Goal: Ask a question

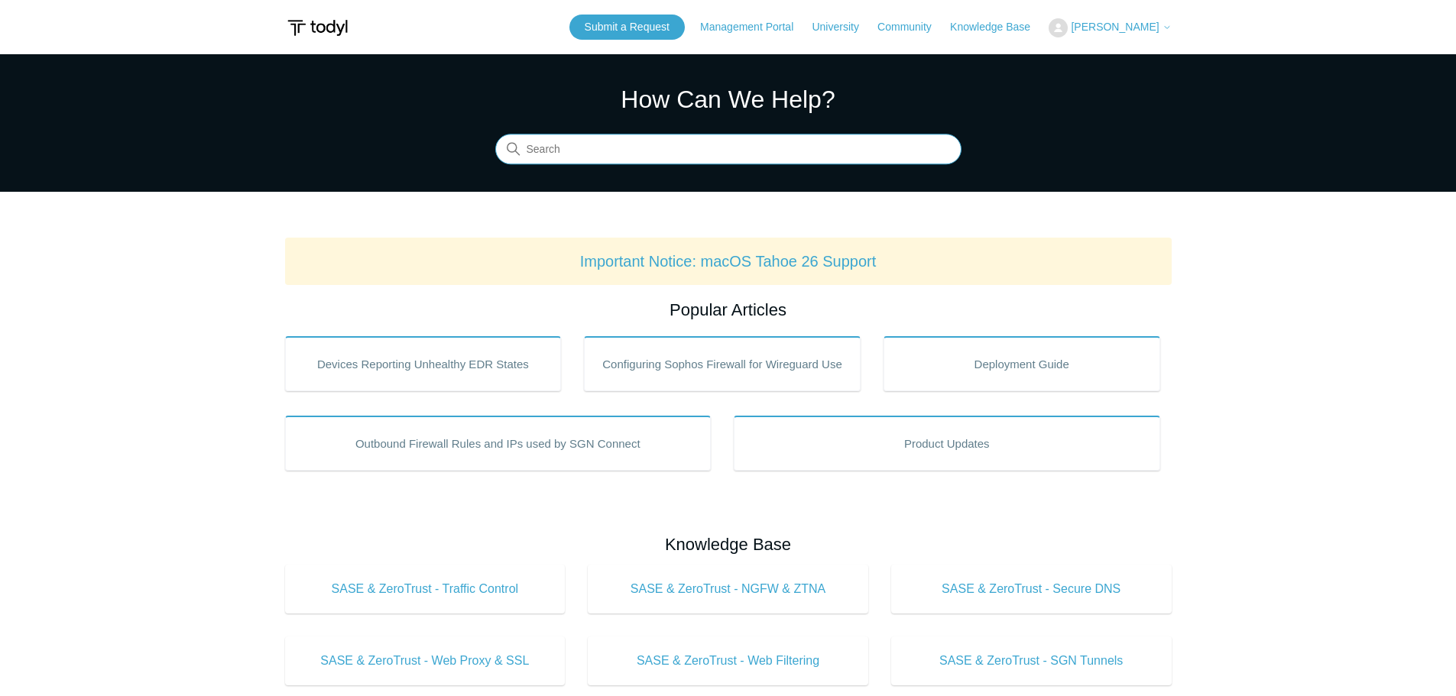
click at [847, 141] on input "Search" at bounding box center [728, 150] width 466 height 31
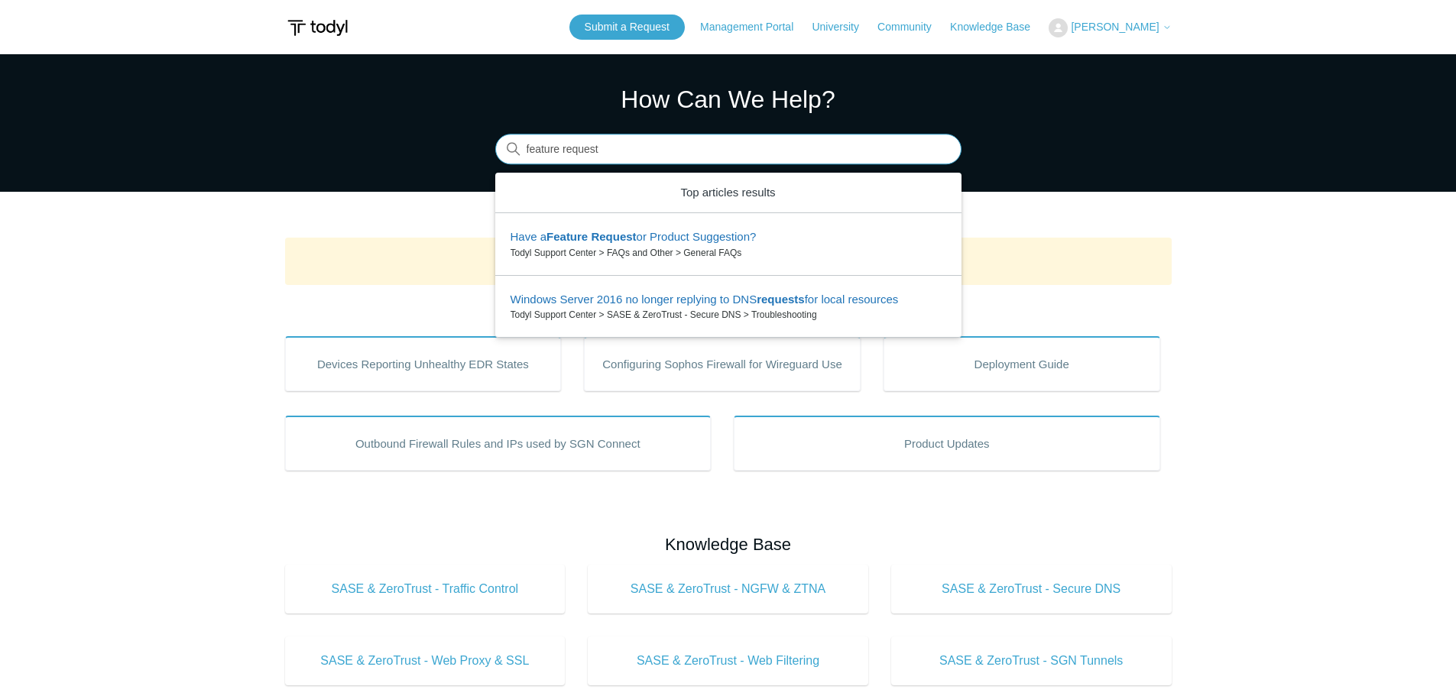
type input "feature request"
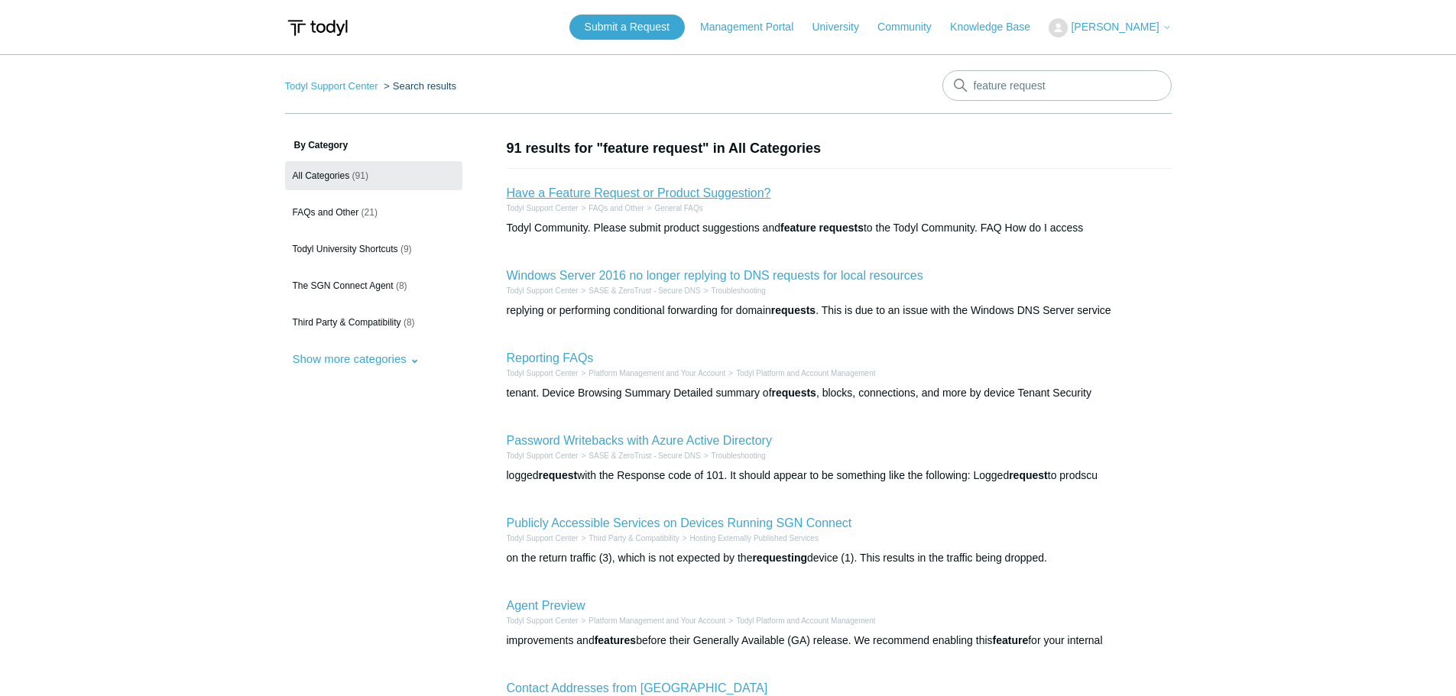
click at [722, 194] on link "Have a Feature Request or Product Suggestion?" at bounding box center [639, 192] width 264 height 13
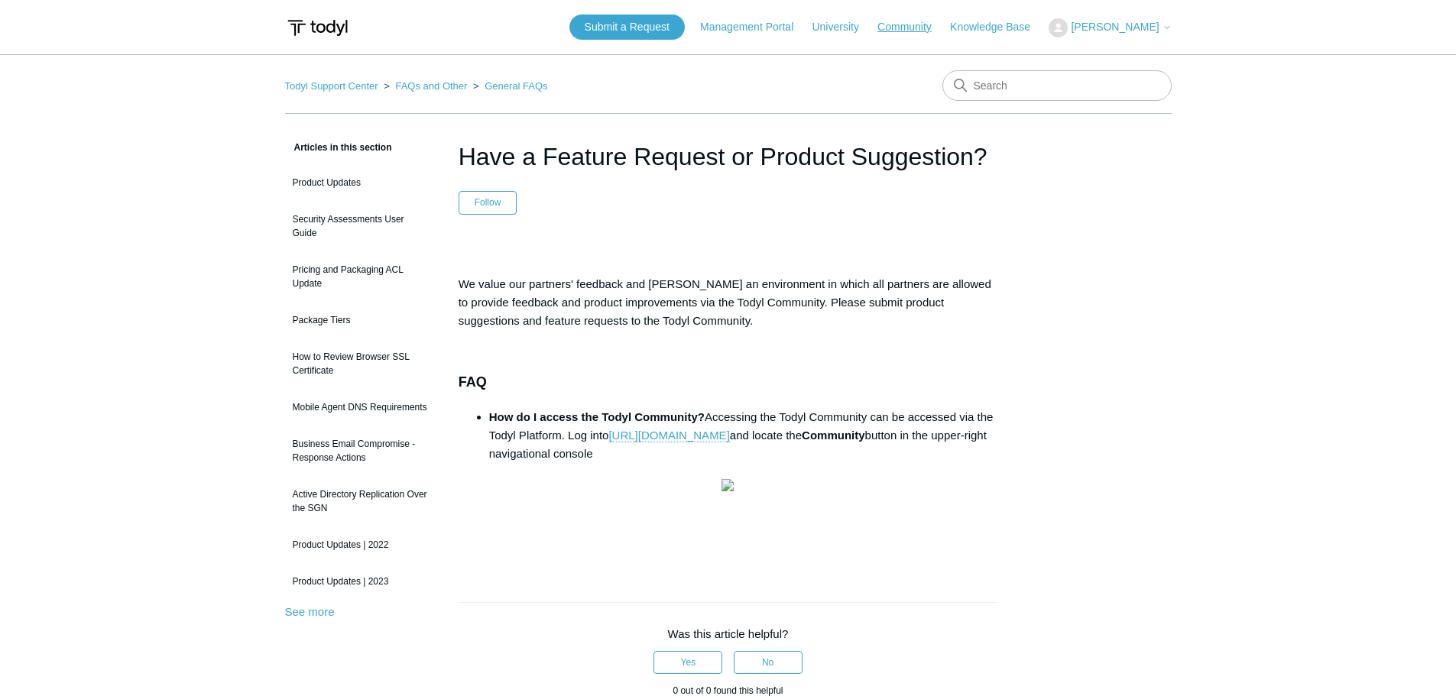
click at [915, 27] on link "Community" at bounding box center [912, 27] width 70 height 16
